Goal: Transaction & Acquisition: Purchase product/service

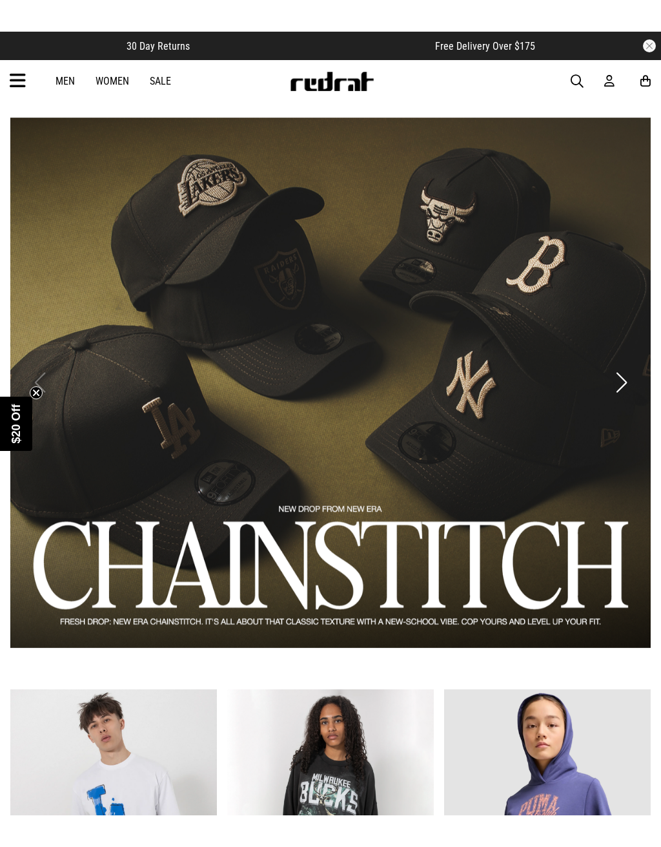
scroll to position [632, 0]
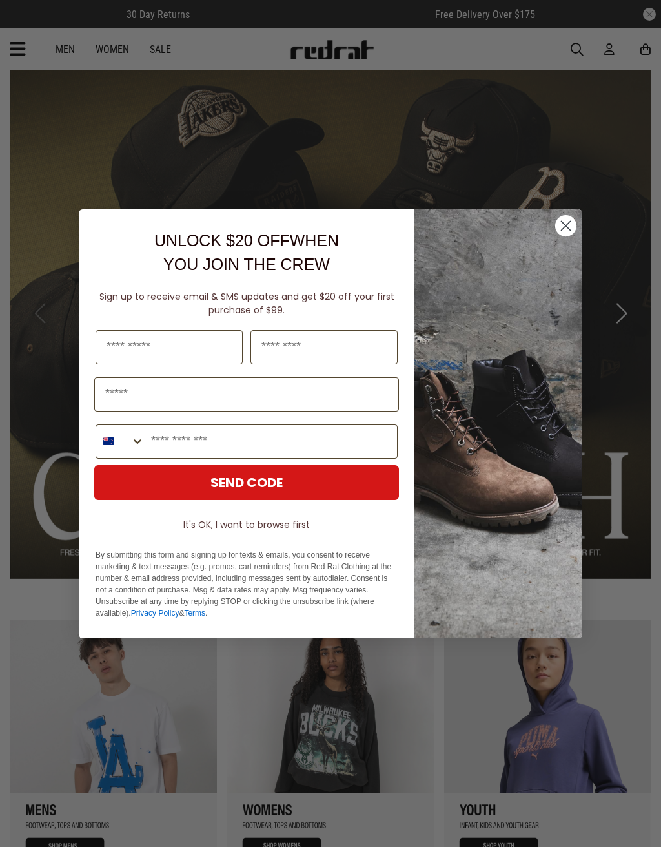
click at [577, 223] on img "POPUP Form" at bounding box center [499, 423] width 168 height 429
click at [567, 234] on circle "Close dialog" at bounding box center [565, 224] width 21 height 21
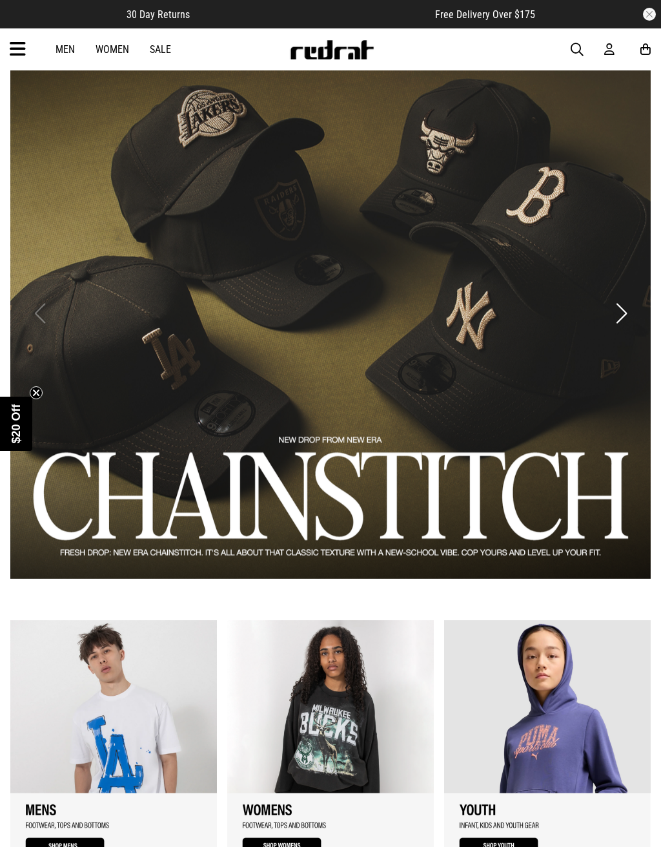
click at [628, 323] on button "Next slide" at bounding box center [621, 313] width 17 height 28
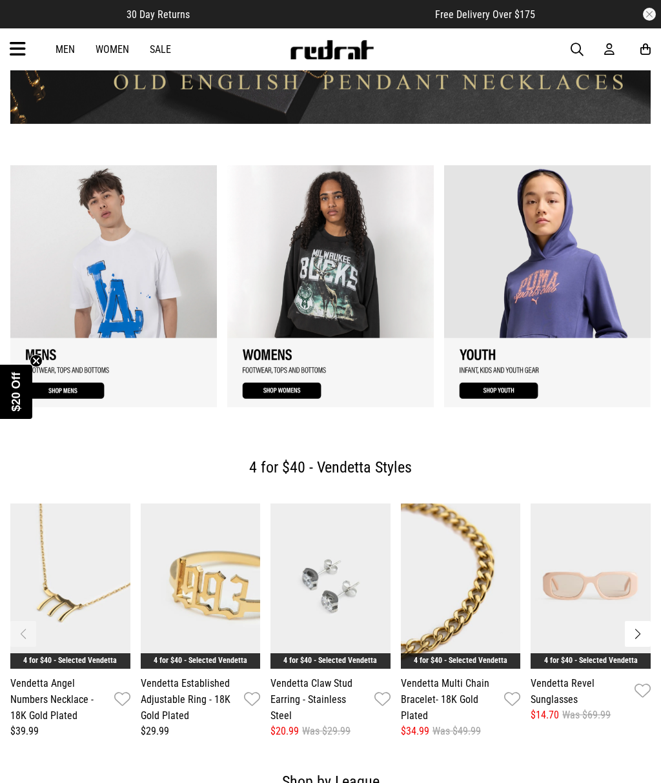
scroll to position [1087, 0]
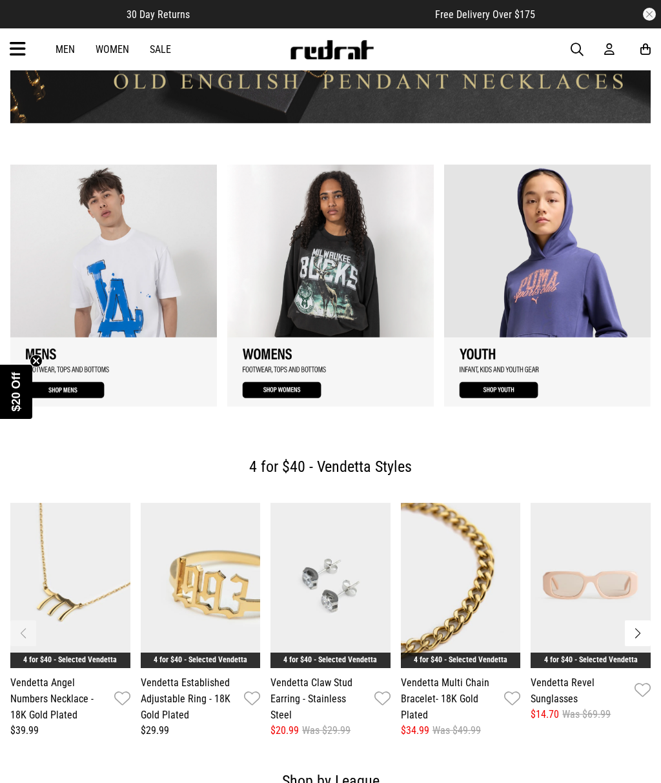
click at [68, 389] on link "1 / 3" at bounding box center [113, 286] width 207 height 242
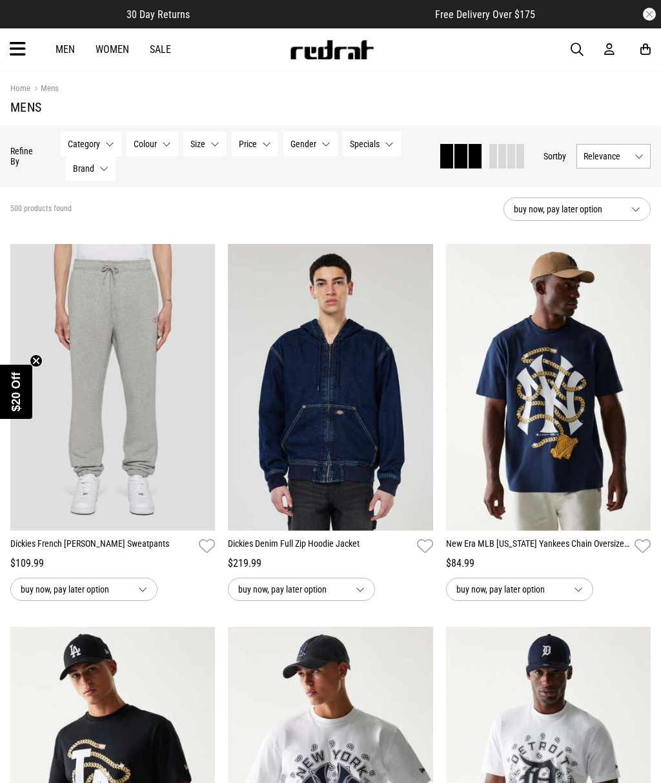
click at [97, 146] on span "Category" at bounding box center [84, 144] width 32 height 10
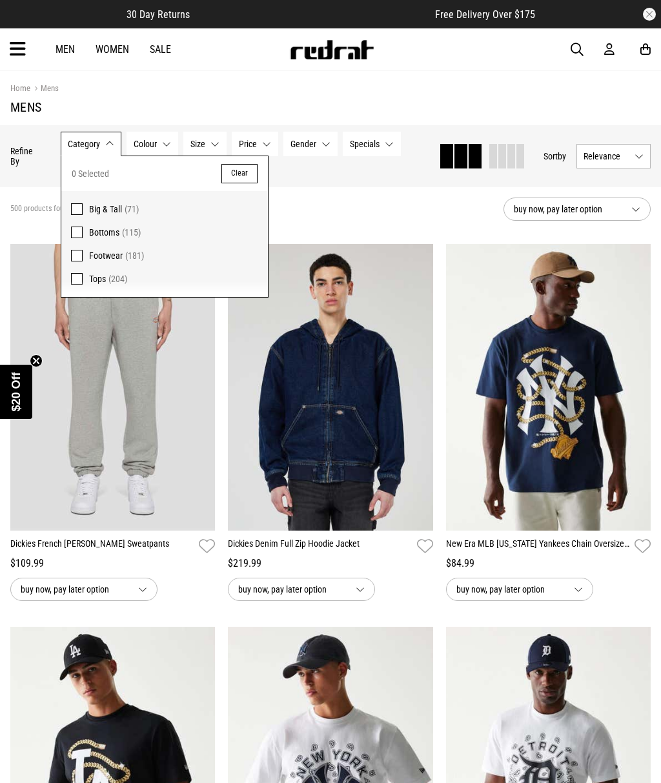
click at [116, 258] on span "Footwear" at bounding box center [106, 256] width 34 height 10
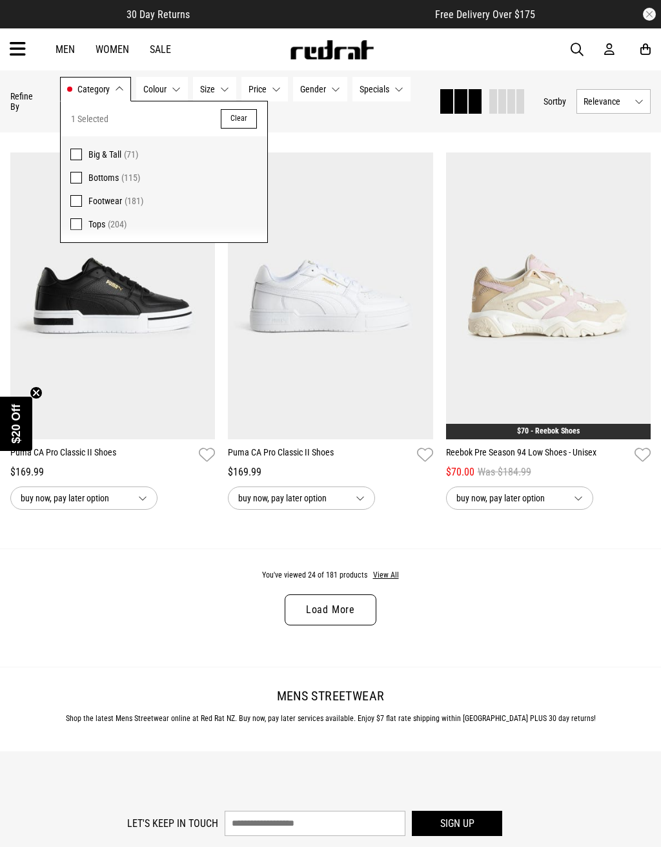
scroll to position [2790, 0]
click at [114, 98] on button "Category Footwear" at bounding box center [95, 89] width 71 height 25
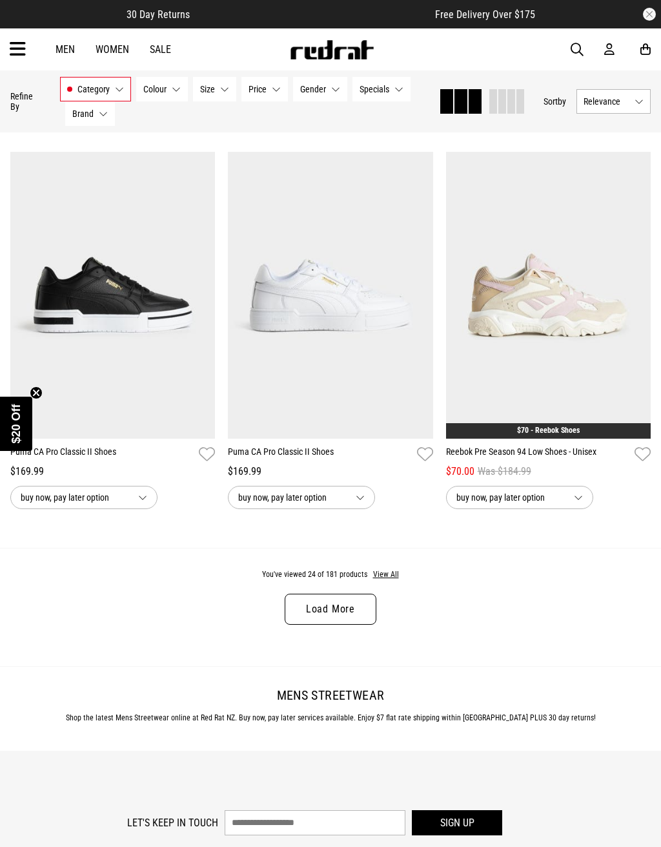
click at [341, 617] on link "Load More" at bounding box center [331, 608] width 92 height 31
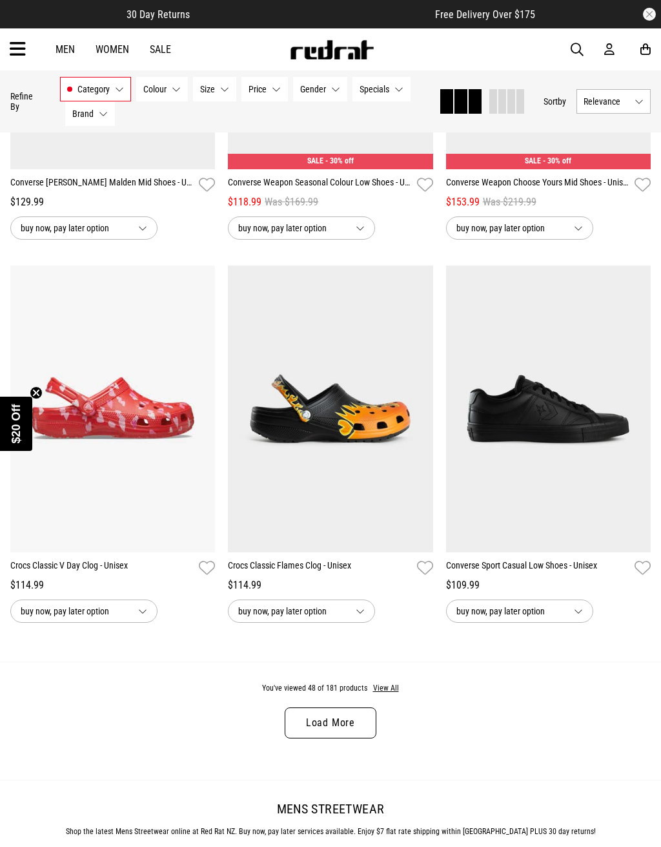
scroll to position [5742, 0]
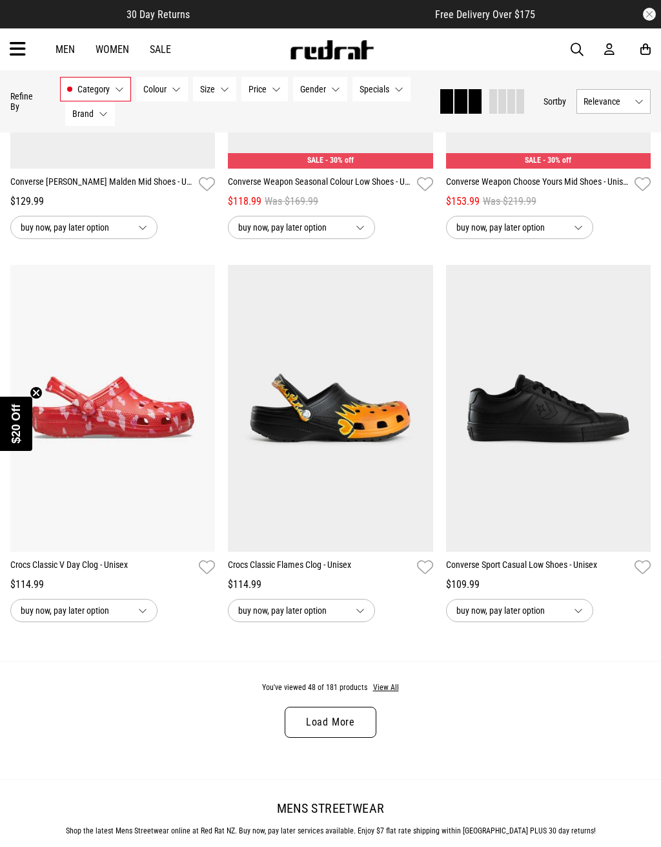
click at [357, 737] on link "Load More" at bounding box center [331, 721] width 92 height 31
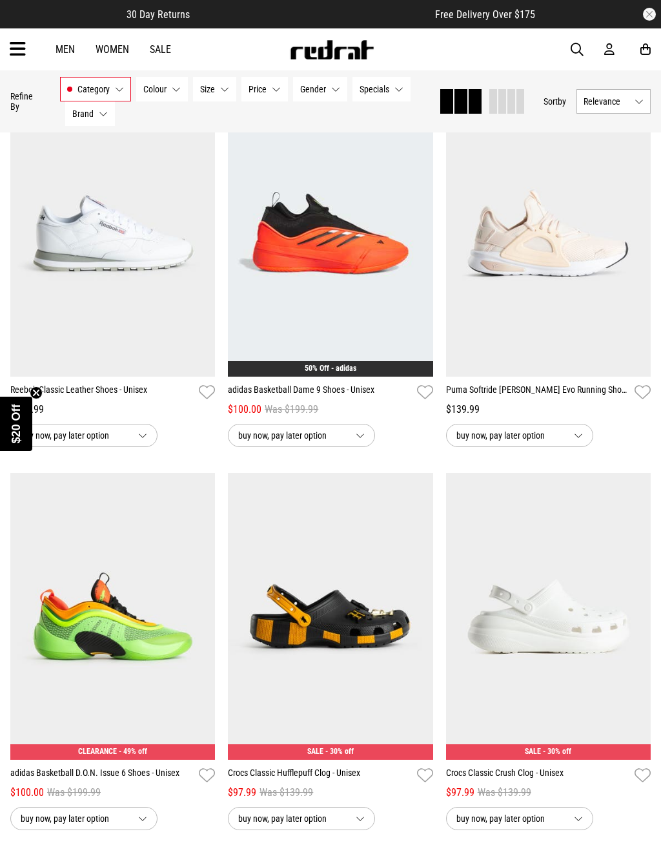
scroll to position [7067, 0]
click at [37, 394] on circle "Close teaser" at bounding box center [36, 392] width 12 height 12
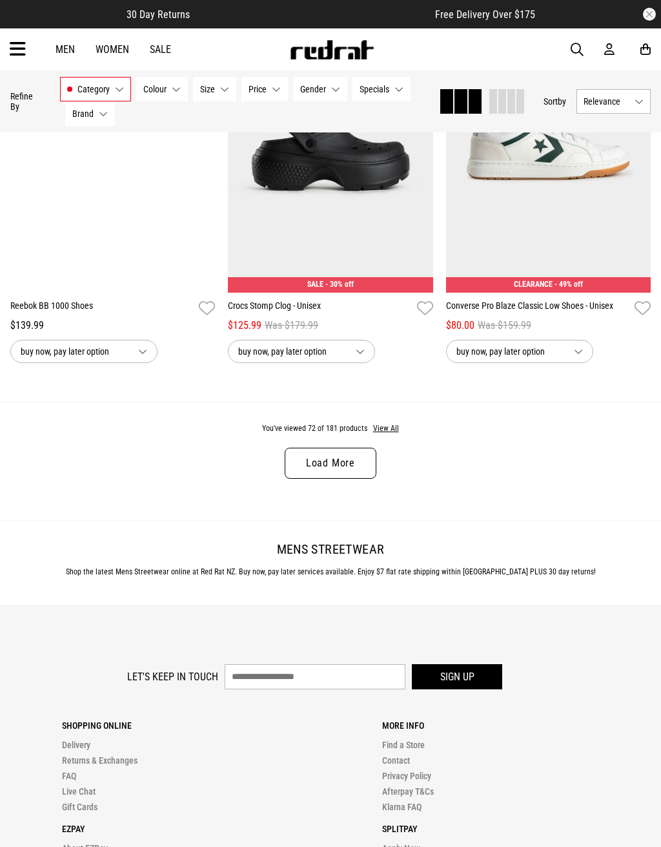
scroll to position [9066, 0]
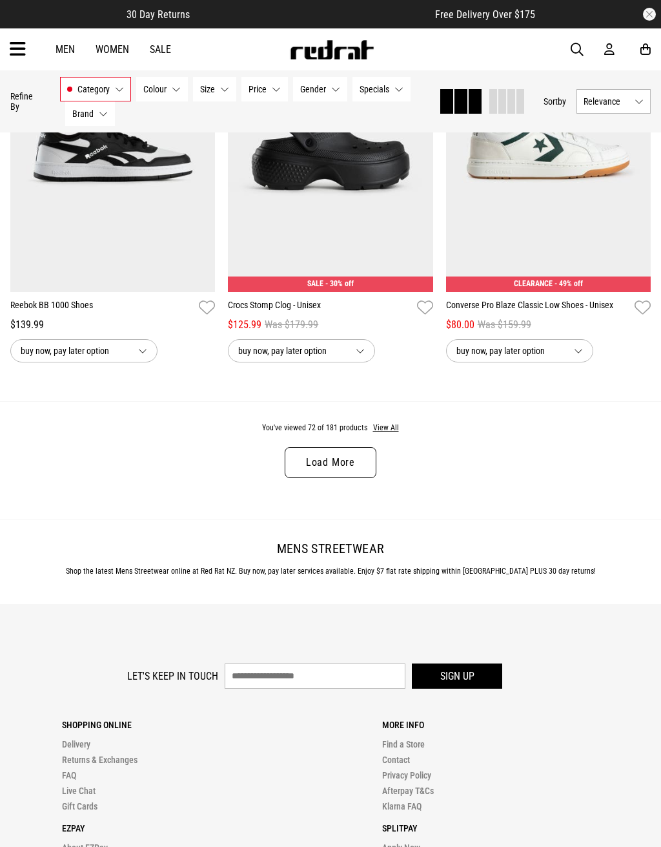
click at [349, 478] on link "Load More" at bounding box center [331, 462] width 92 height 31
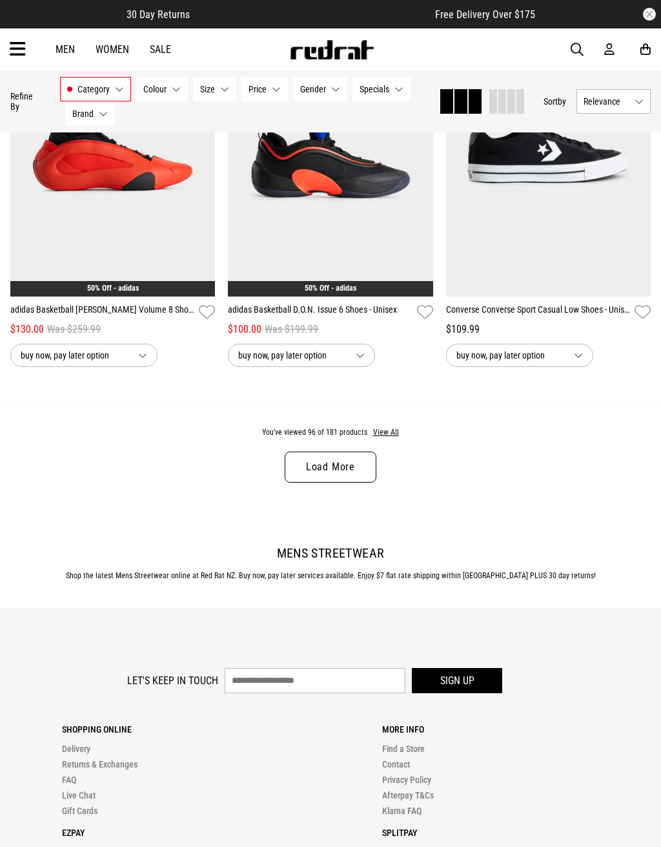
scroll to position [12139, 0]
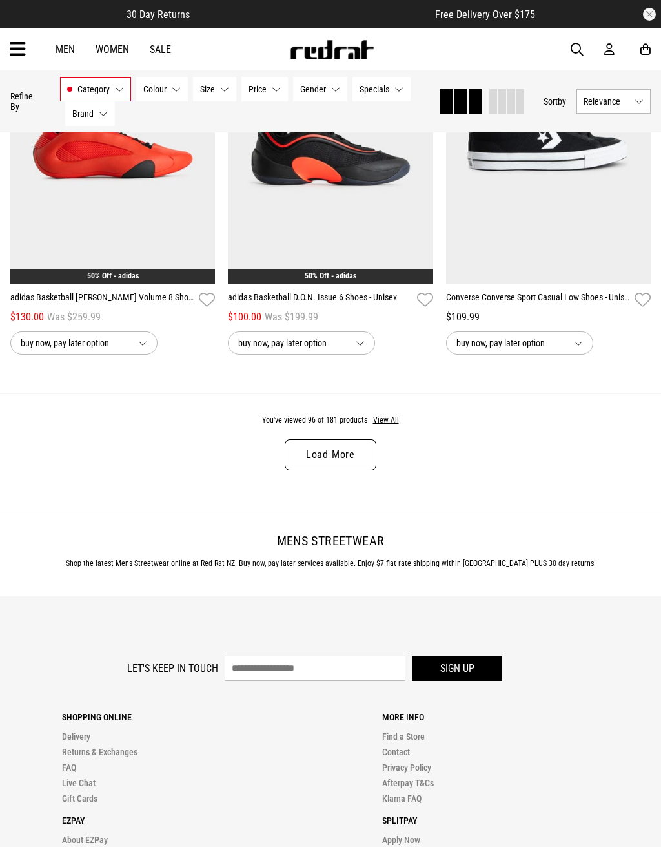
click at [325, 470] on link "Load More" at bounding box center [331, 454] width 92 height 31
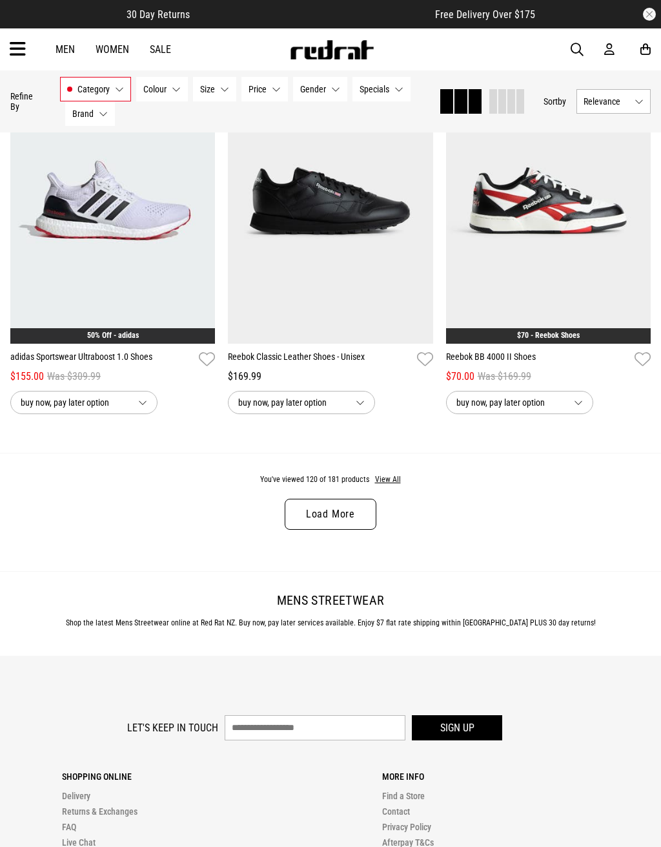
scroll to position [15151, 0]
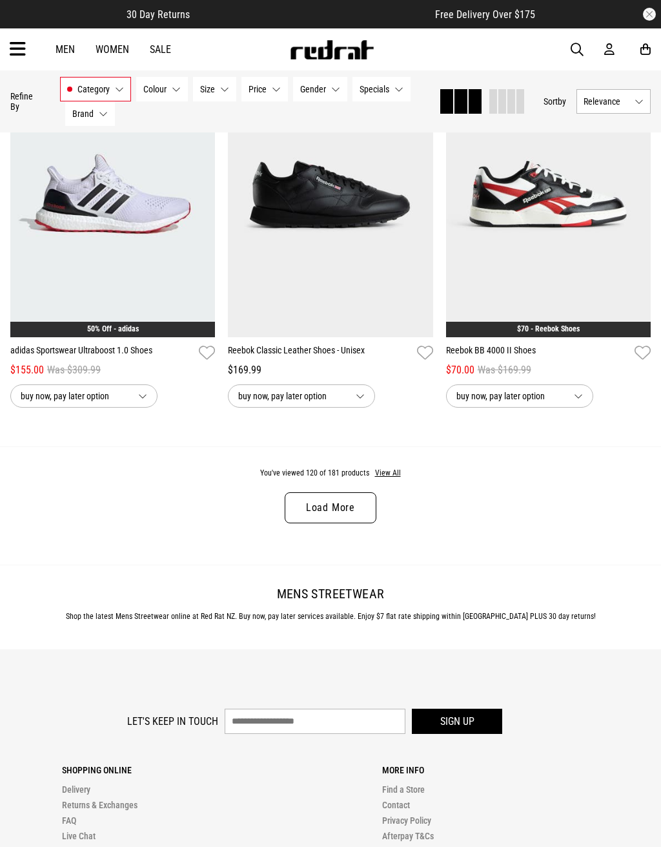
click at [340, 523] on link "Load More" at bounding box center [331, 507] width 92 height 31
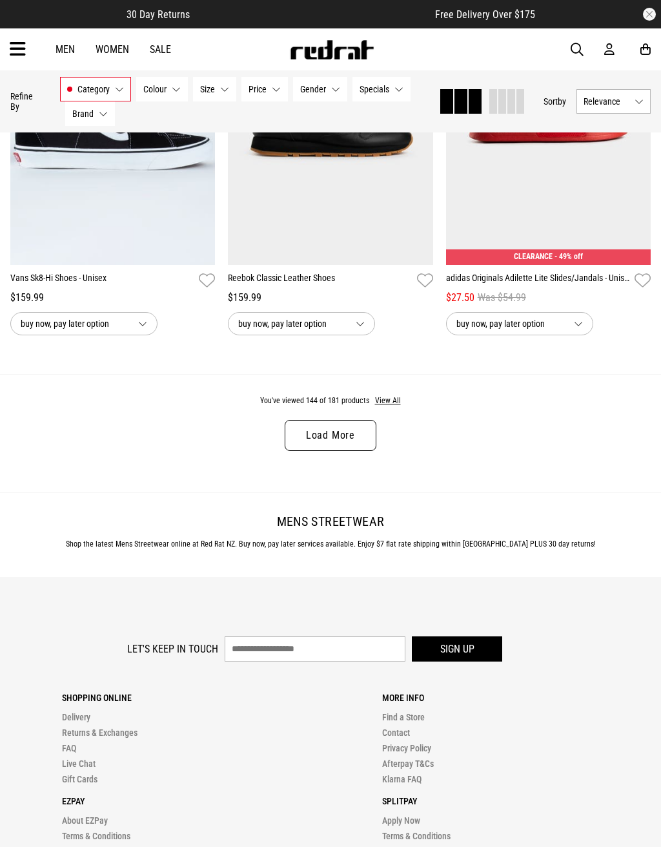
scroll to position [18290, 0]
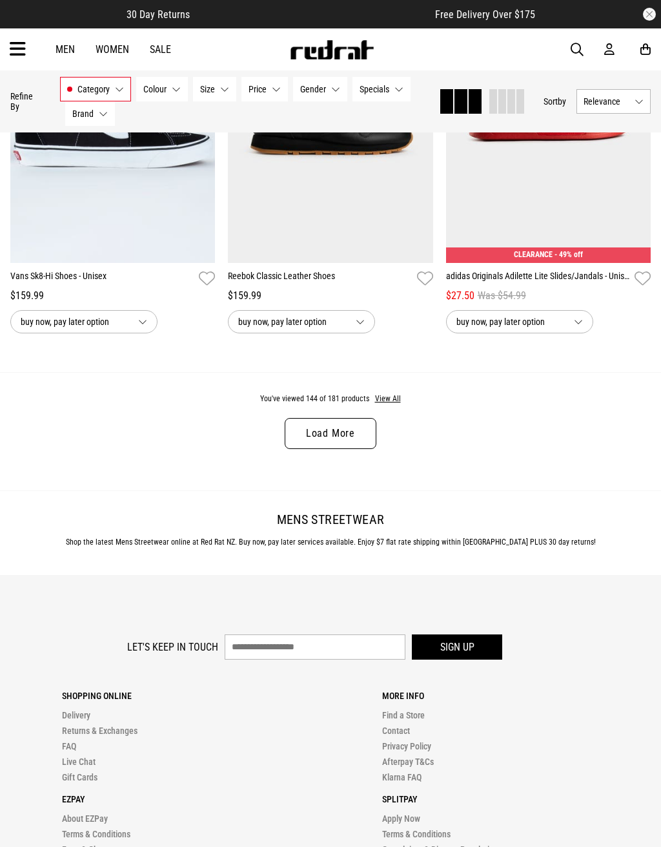
click at [342, 449] on link "Load More" at bounding box center [331, 433] width 92 height 31
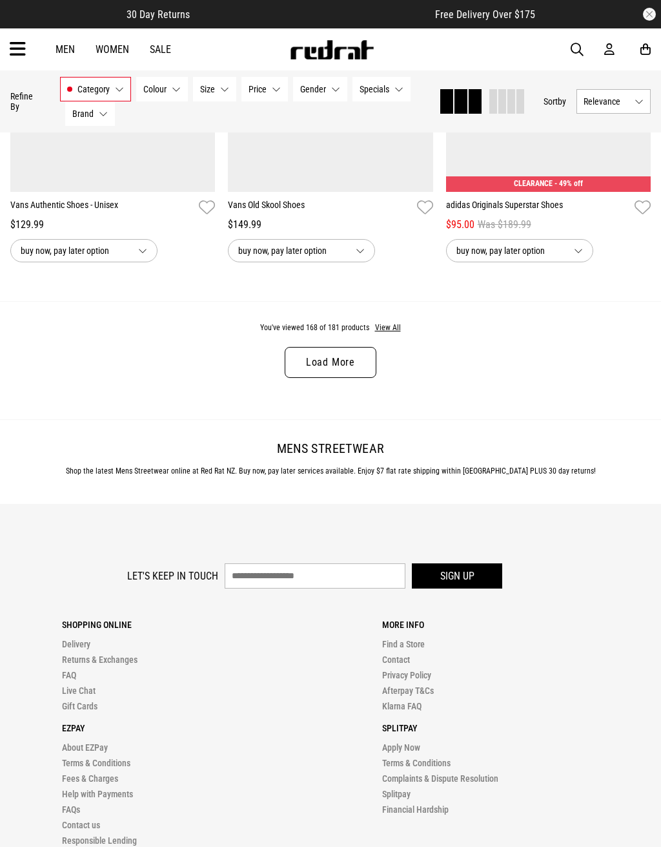
scroll to position [21427, 0]
click at [362, 377] on link "Load More" at bounding box center [331, 361] width 92 height 31
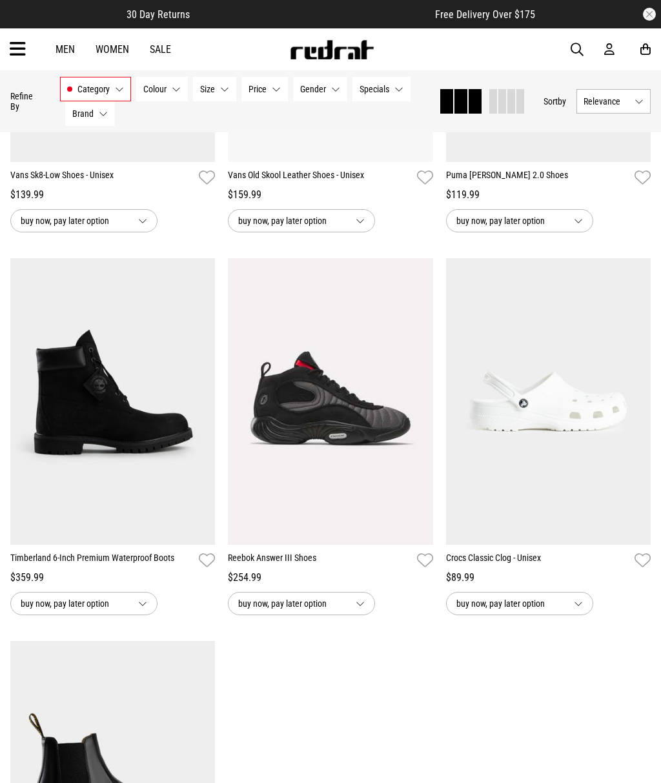
scroll to position [22601, 0]
